Goal: Navigation & Orientation: Find specific page/section

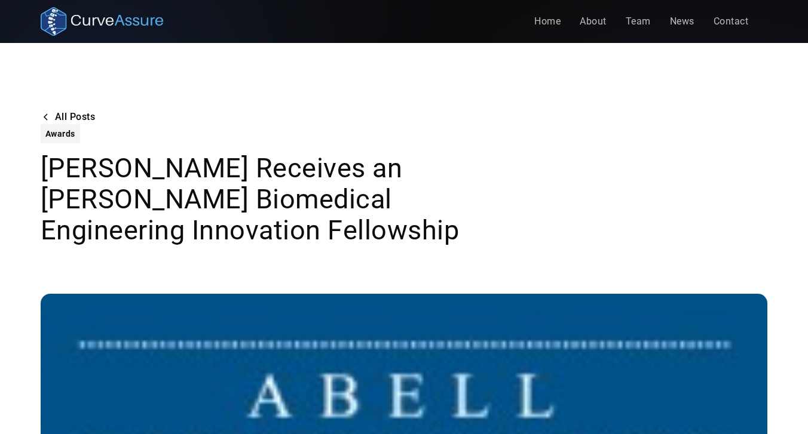
scroll to position [3, 0]
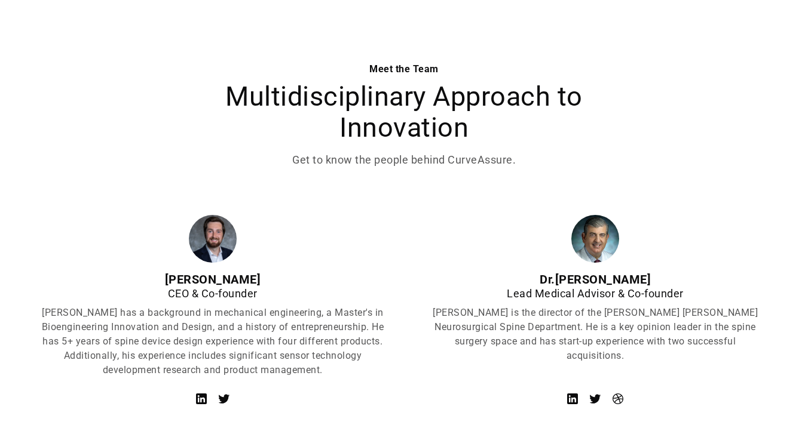
scroll to position [366, 0]
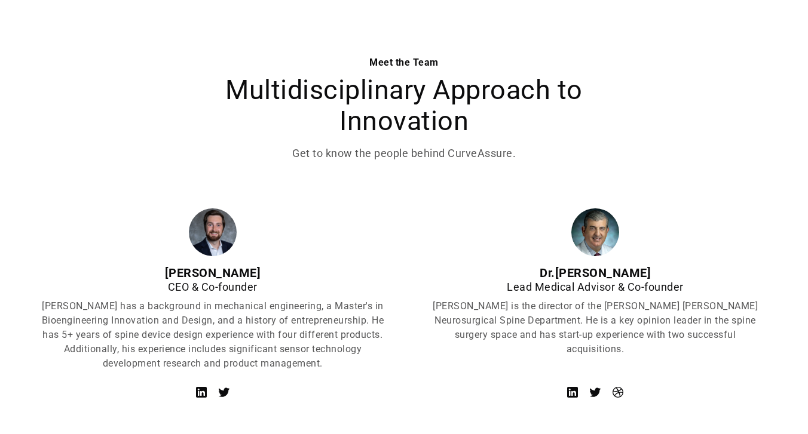
click at [219, 238] on img at bounding box center [213, 233] width 48 height 48
click at [207, 278] on div "[PERSON_NAME]" at bounding box center [213, 273] width 344 height 14
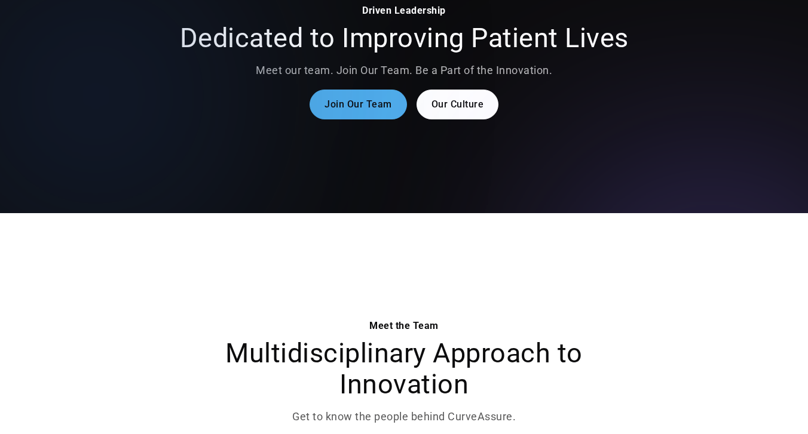
scroll to position [100, 0]
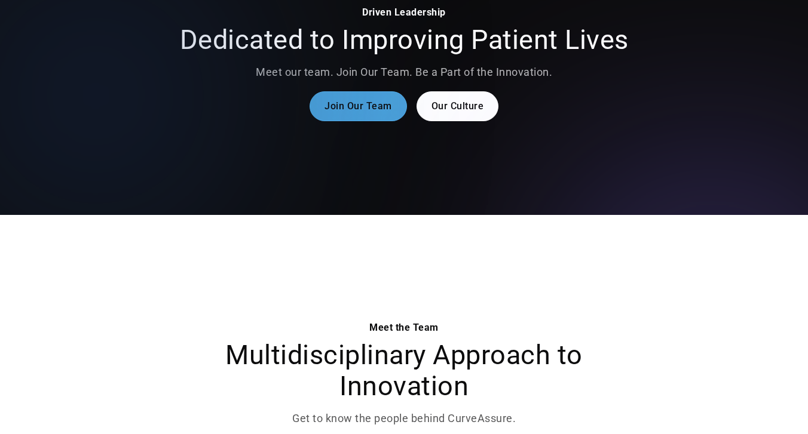
click at [370, 103] on link "Join Our Team" at bounding box center [357, 106] width 97 height 30
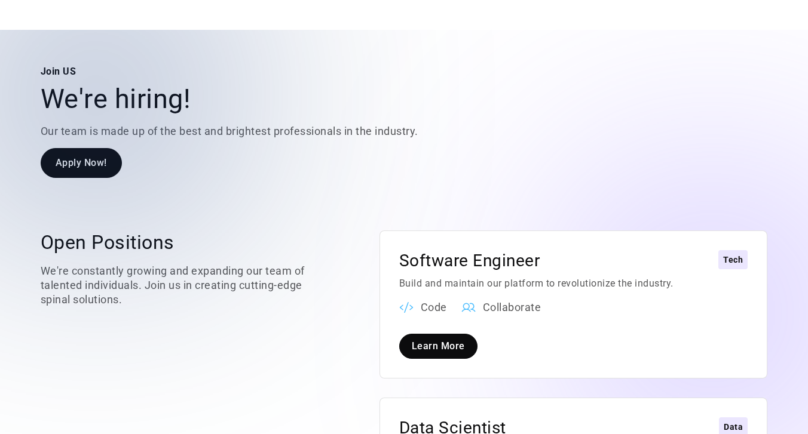
scroll to position [1336, 0]
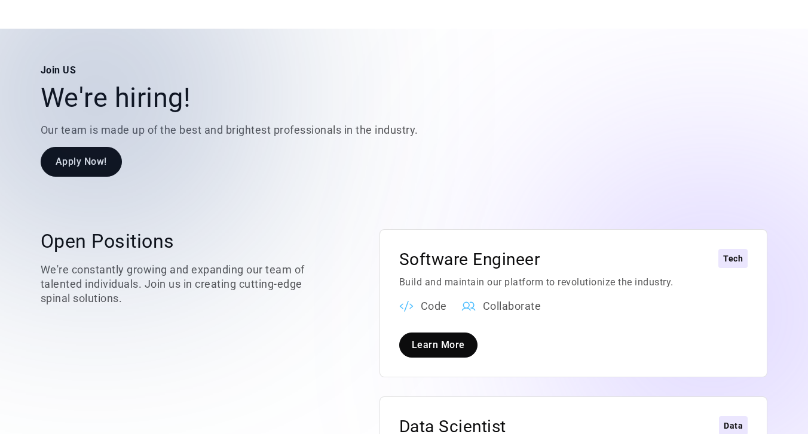
click at [91, 129] on div at bounding box center [95, 95] width 191 height 191
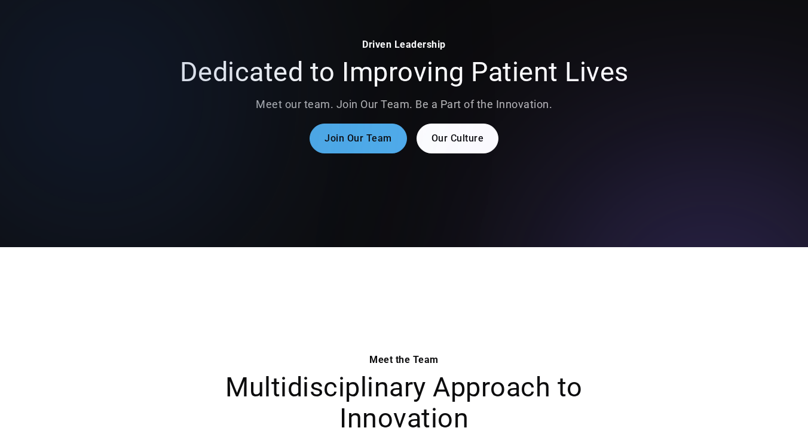
scroll to position [0, 0]
